Goal: Communication & Community: Participate in discussion

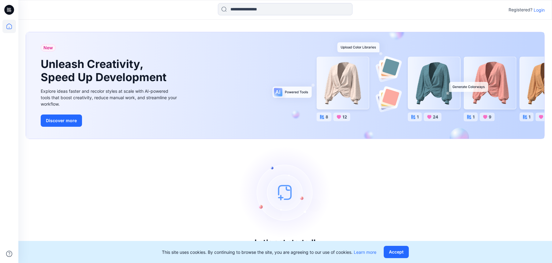
scroll to position [1, 0]
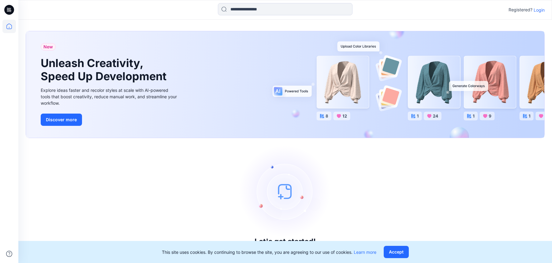
click at [541, 11] on p "Login" at bounding box center [539, 10] width 11 height 6
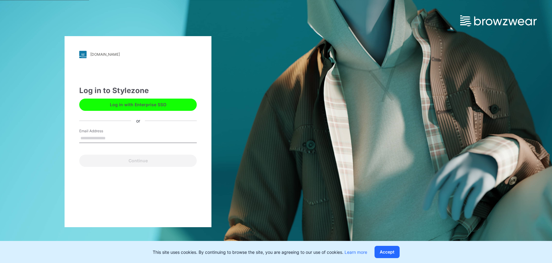
click at [102, 139] on input "Email Address" at bounding box center [138, 138] width 118 height 9
type input "**********"
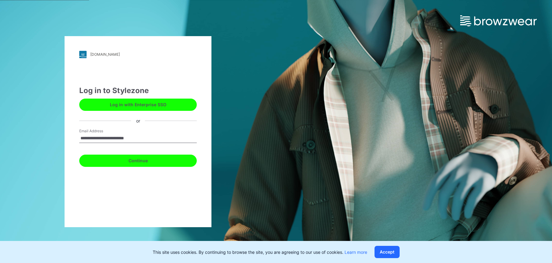
click at [119, 164] on button "Continue" at bounding box center [138, 161] width 118 height 12
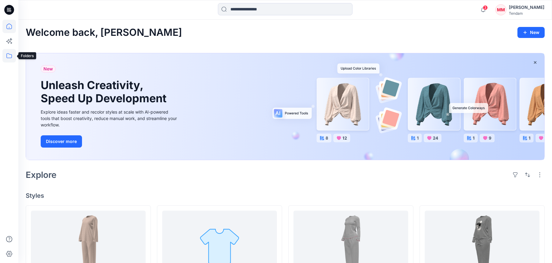
click at [13, 57] on icon at bounding box center [8, 55] width 13 height 13
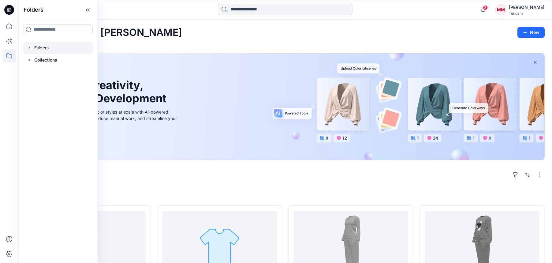
click at [48, 47] on div at bounding box center [58, 48] width 70 height 12
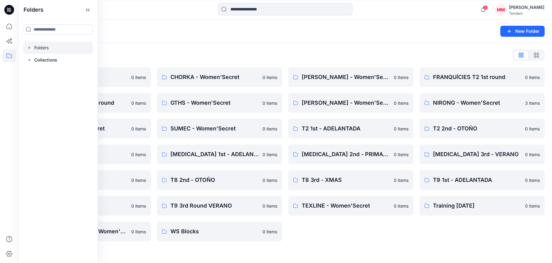
click at [331, 236] on div "[PERSON_NAME] - Women'Secret 0 items [PERSON_NAME] - Women'Secret 0 items T2 1s…" at bounding box center [350, 154] width 125 height 174
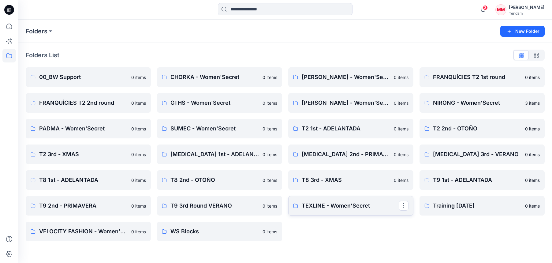
click at [337, 215] on link "TEXLINE - Women'Secret" at bounding box center [350, 206] width 125 height 20
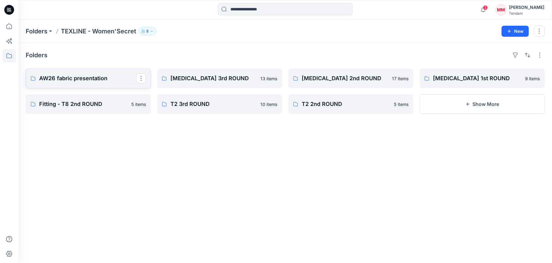
click at [86, 77] on p "AW26 fabric presentation" at bounding box center [87, 78] width 97 height 9
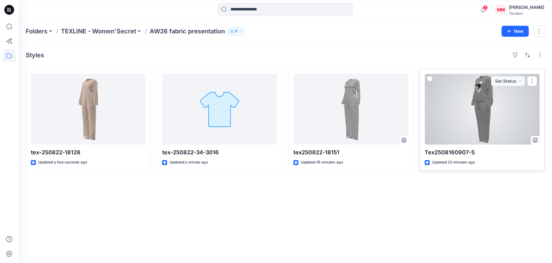
click at [485, 114] on div at bounding box center [482, 109] width 115 height 71
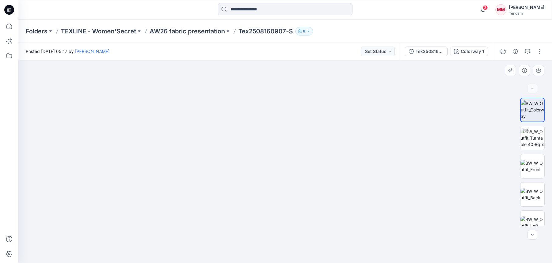
drag, startPoint x: 294, startPoint y: 104, endPoint x: 284, endPoint y: 205, distance: 102.5
drag, startPoint x: 286, startPoint y: 123, endPoint x: 277, endPoint y: 219, distance: 95.7
click at [423, 54] on div "Tex2508160907-S" at bounding box center [430, 51] width 28 height 7
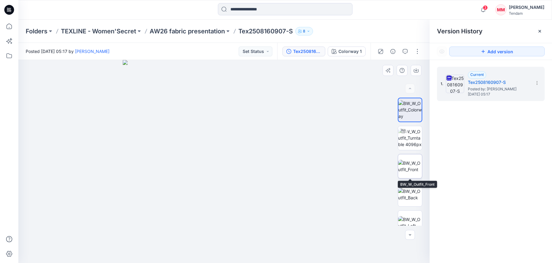
click at [408, 160] on img at bounding box center [410, 166] width 24 height 13
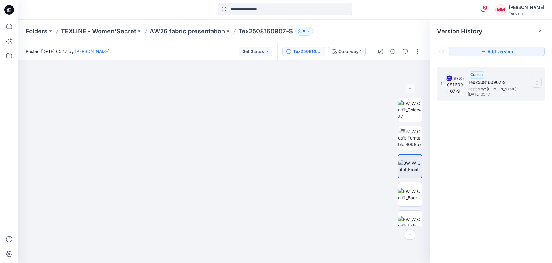
click at [537, 81] on icon at bounding box center [537, 83] width 5 height 5
click at [489, 94] on span "Download Source BW File" at bounding box center [506, 94] width 51 height 7
click at [489, 12] on icon "button" at bounding box center [484, 10] width 12 height 12
click at [464, 11] on div "Notifications [PERSON_NAME] shared tex-250822-18128 in AW26 fabric presentation…" at bounding box center [285, 9] width 534 height 13
click at [215, 31] on p "AW26 fabric presentation" at bounding box center [187, 31] width 75 height 9
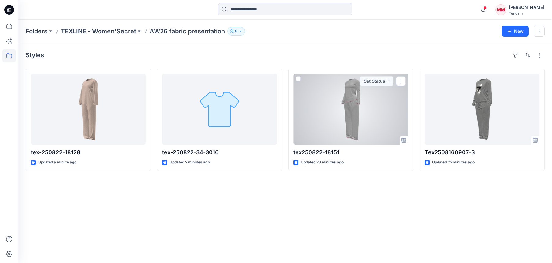
click at [354, 115] on div at bounding box center [351, 109] width 115 height 71
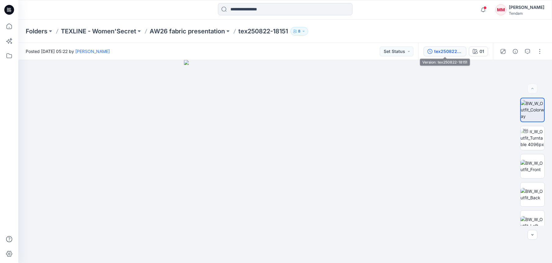
click at [436, 51] on div "tex250822-18151" at bounding box center [449, 51] width 28 height 7
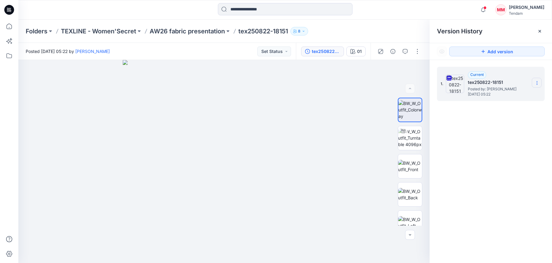
click at [535, 81] on icon at bounding box center [537, 83] width 5 height 5
click at [492, 96] on span "Download Source BW File" at bounding box center [506, 94] width 51 height 7
click at [205, 32] on p "AW26 fabric presentation" at bounding box center [187, 31] width 75 height 9
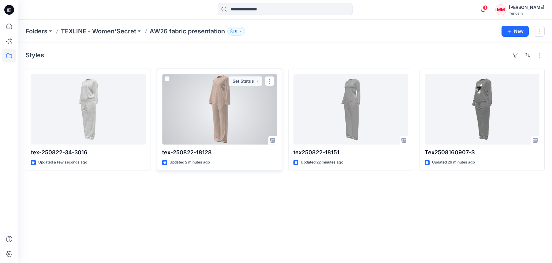
click at [217, 115] on div at bounding box center [219, 109] width 115 height 71
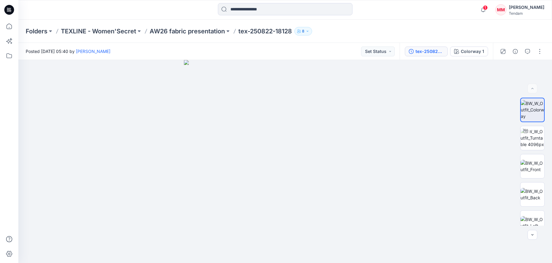
click at [443, 50] on div "tex-250822-18128" at bounding box center [430, 51] width 28 height 7
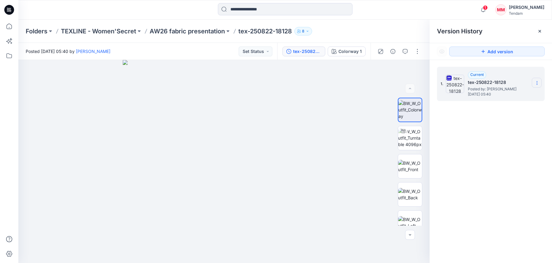
click at [535, 82] on icon at bounding box center [537, 83] width 5 height 5
click at [503, 93] on span "Download Source BW File" at bounding box center [506, 94] width 51 height 7
click at [198, 28] on p "AW26 fabric presentation" at bounding box center [187, 31] width 75 height 9
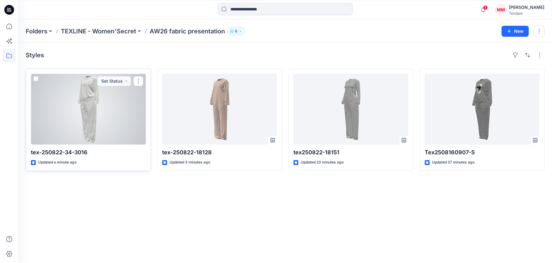
click at [78, 112] on div at bounding box center [88, 109] width 115 height 71
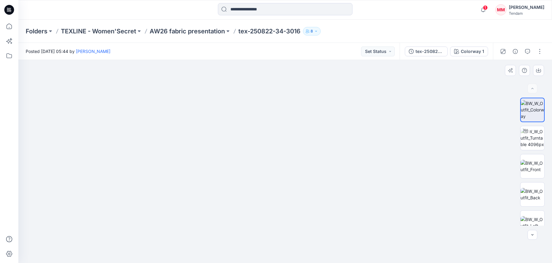
drag, startPoint x: 287, startPoint y: 158, endPoint x: 292, endPoint y: 251, distance: 93.3
drag, startPoint x: 297, startPoint y: 123, endPoint x: 293, endPoint y: 233, distance: 110.0
click at [293, 233] on img at bounding box center [280, 30] width 1254 height 468
click at [433, 51] on div "tex-250822-34-3016" at bounding box center [430, 51] width 28 height 7
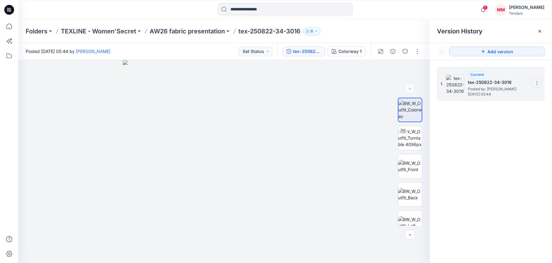
click at [539, 83] on icon at bounding box center [537, 83] width 5 height 5
click at [485, 124] on div "1. Current tex-250822-34-3016 Posted by: [PERSON_NAME] [DATE] 05:44 Duplicate V…" at bounding box center [491, 166] width 122 height 212
click at [542, 81] on section at bounding box center [537, 83] width 10 height 10
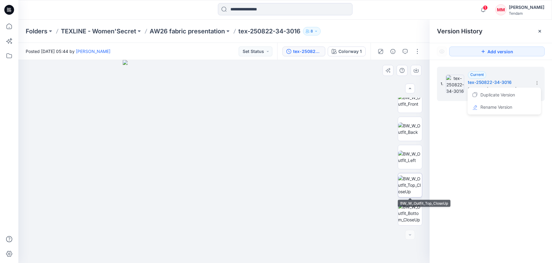
click at [413, 188] on img at bounding box center [410, 184] width 24 height 19
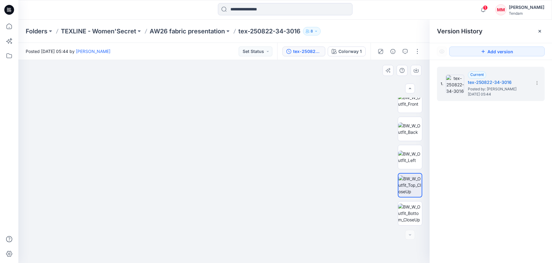
drag, startPoint x: 243, startPoint y: 112, endPoint x: 240, endPoint y: 187, distance: 74.8
click at [240, 187] on img at bounding box center [220, 4] width 975 height 517
drag, startPoint x: 261, startPoint y: 124, endPoint x: 263, endPoint y: 201, distance: 77.5
click at [263, 201] on img at bounding box center [222, 46] width 975 height 433
click at [535, 83] on icon at bounding box center [537, 83] width 5 height 5
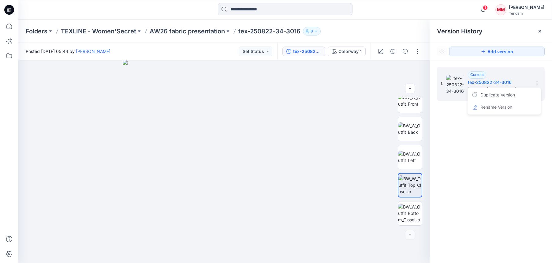
click at [446, 161] on div "1. Current tex-250822-34-3016 Posted by: [PERSON_NAME] [DATE] 05:44 Duplicate V…" at bounding box center [491, 166] width 122 height 212
click at [406, 49] on icon "button" at bounding box center [405, 51] width 5 height 5
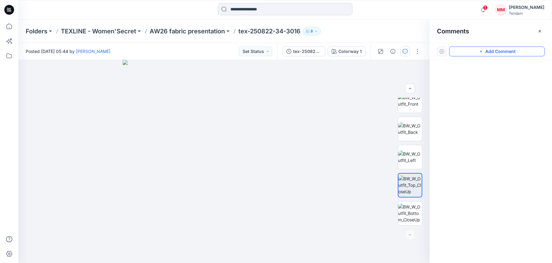
click at [492, 53] on button "Add Comment" at bounding box center [498, 52] width 96 height 10
click at [249, 141] on div "1" at bounding box center [224, 161] width 412 height 203
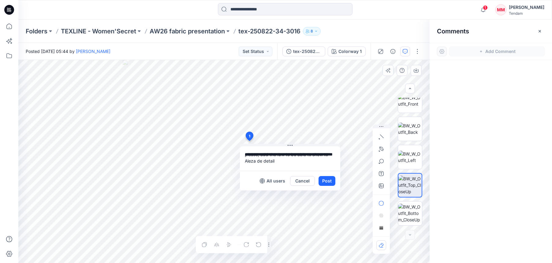
drag, startPoint x: 254, startPoint y: 161, endPoint x: 251, endPoint y: 162, distance: 3.6
click at [251, 162] on textarea "**********" at bounding box center [290, 158] width 100 height 24
click at [285, 161] on textarea "**********" at bounding box center [290, 158] width 100 height 24
type textarea "**********"
click at [331, 183] on button "Post" at bounding box center [327, 181] width 17 height 10
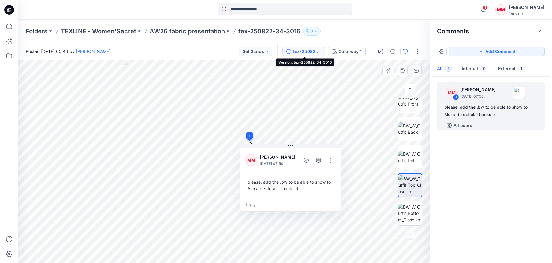
click at [296, 53] on div "tex-250822-34-3016" at bounding box center [307, 51] width 28 height 7
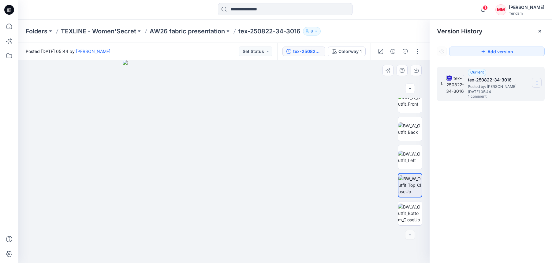
click at [535, 83] on icon at bounding box center [537, 83] width 5 height 5
click at [484, 150] on div "1. Current tex-250822-34-3016 Posted by: [PERSON_NAME] [DATE] 05:44 1 comment" at bounding box center [491, 166] width 122 height 212
click at [538, 83] on icon at bounding box center [537, 83] width 5 height 5
click at [521, 95] on span "Download Source BW File" at bounding box center [506, 94] width 51 height 7
click at [497, 155] on div "1. Current tex-250822-34-3016 Posted by: [PERSON_NAME] [DATE] 05:44 1 comment" at bounding box center [491, 166] width 122 height 212
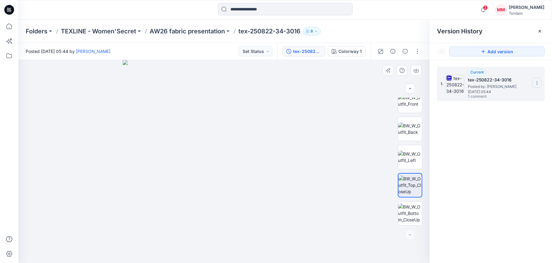
click at [541, 83] on section at bounding box center [537, 83] width 10 height 10
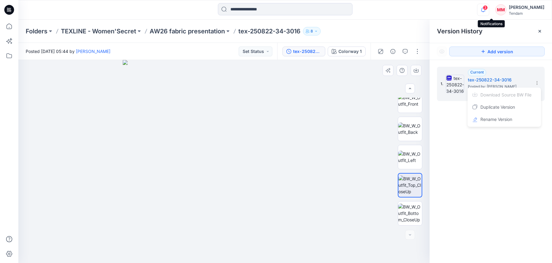
click at [489, 9] on icon "button" at bounding box center [484, 10] width 12 height 12
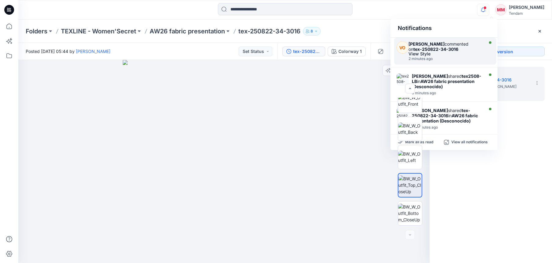
click at [428, 49] on strong "tex-250822-34-3016" at bounding box center [436, 49] width 45 height 5
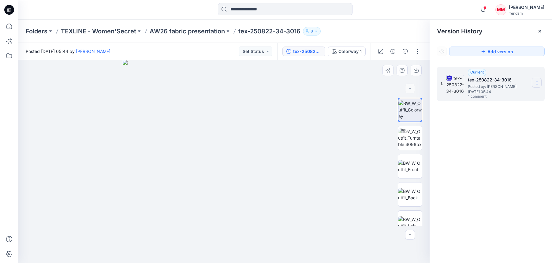
click at [537, 81] on icon at bounding box center [537, 83] width 5 height 5
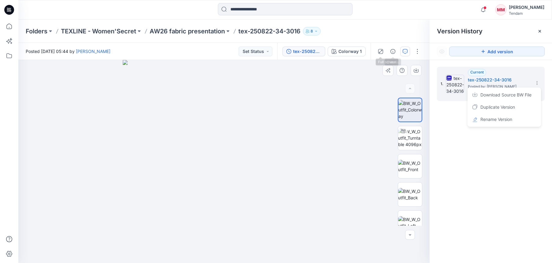
click at [405, 49] on icon "button" at bounding box center [405, 51] width 5 height 5
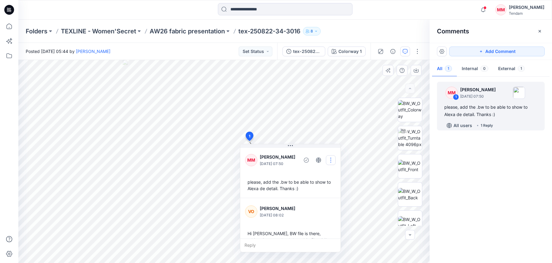
click at [333, 162] on button "button" at bounding box center [331, 160] width 10 height 10
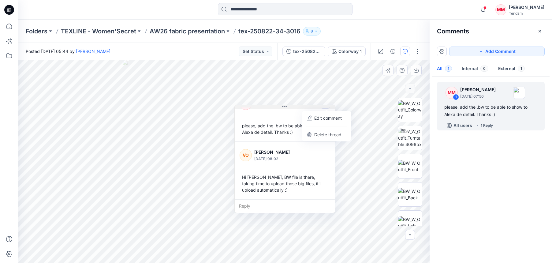
drag, startPoint x: 289, startPoint y: 146, endPoint x: 283, endPoint y: 96, distance: 50.5
click at [283, 105] on button at bounding box center [285, 107] width 100 height 4
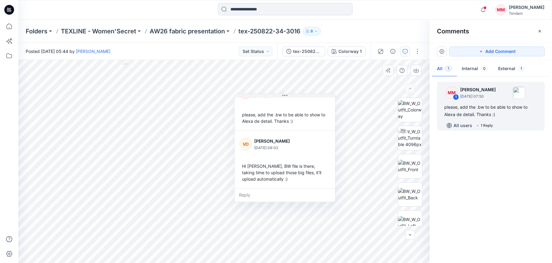
click at [247, 196] on div "Reply" at bounding box center [285, 194] width 100 height 13
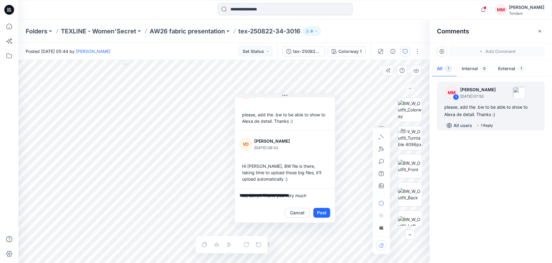
click at [262, 196] on textarea "**********" at bounding box center [285, 195] width 100 height 15
type textarea "**********"
click at [325, 213] on button "Post" at bounding box center [322, 213] width 17 height 10
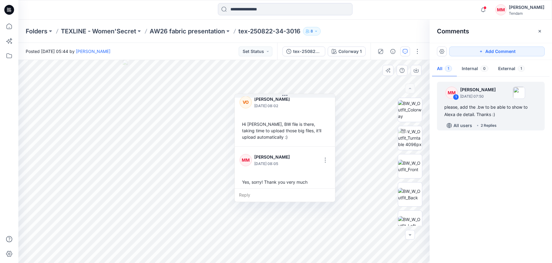
scroll to position [62, 0]
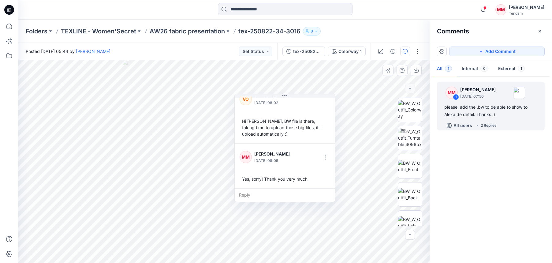
click at [315, 57] on div "tex-250822-34-3016 Colorway 1" at bounding box center [323, 51] width 93 height 17
click at [314, 53] on div "tex-250822-34-3016" at bounding box center [307, 51] width 28 height 7
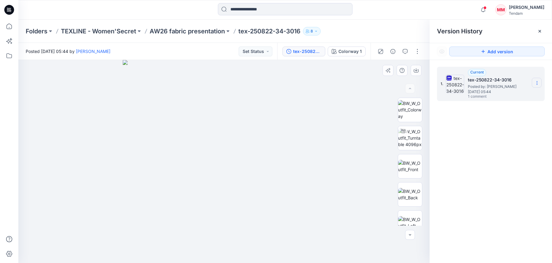
click at [541, 83] on section at bounding box center [537, 83] width 10 height 10
click at [516, 96] on span "Download Source BW File" at bounding box center [506, 94] width 51 height 7
